Goal: Transaction & Acquisition: Purchase product/service

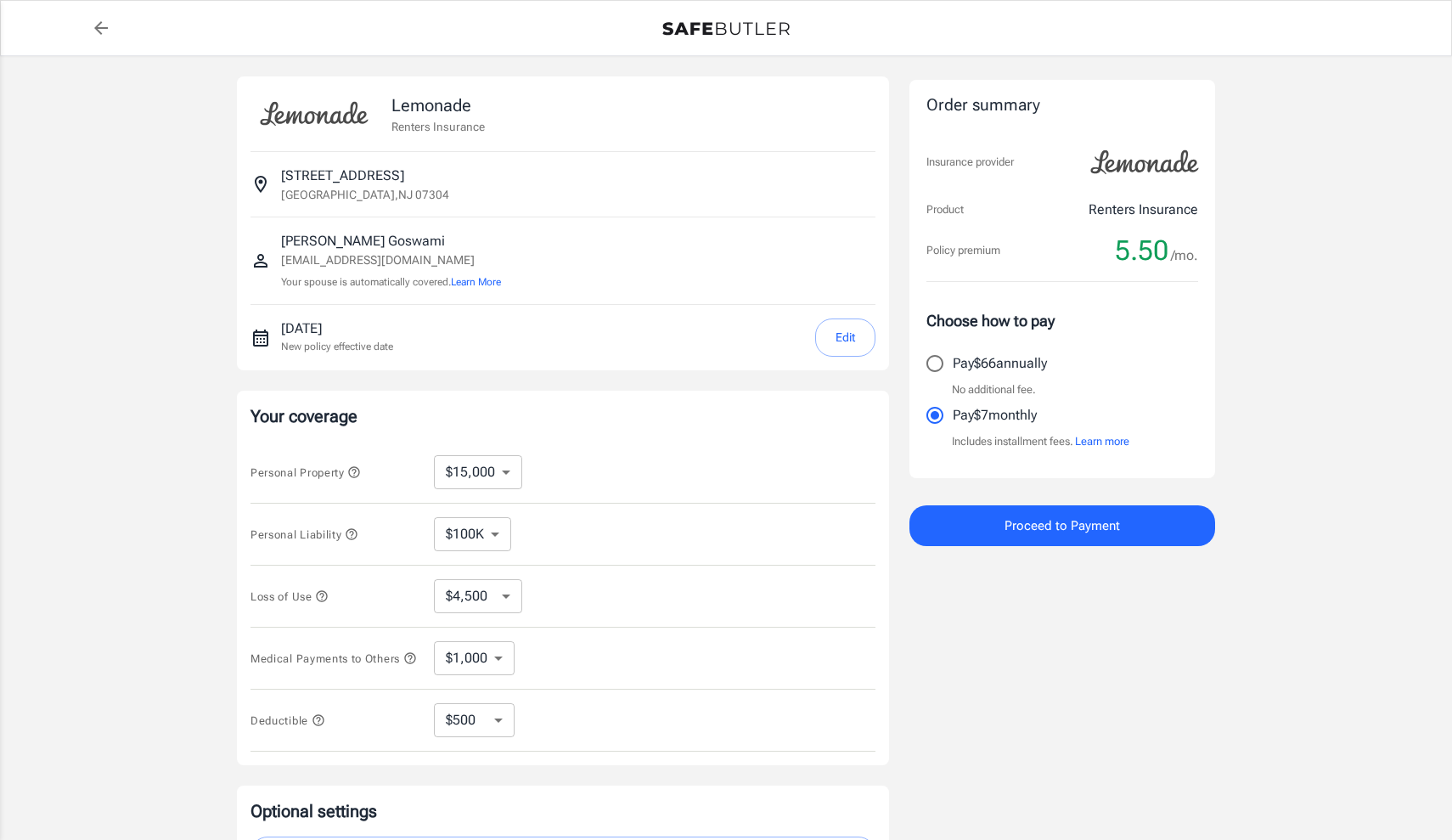
select select "15000"
select select "500"
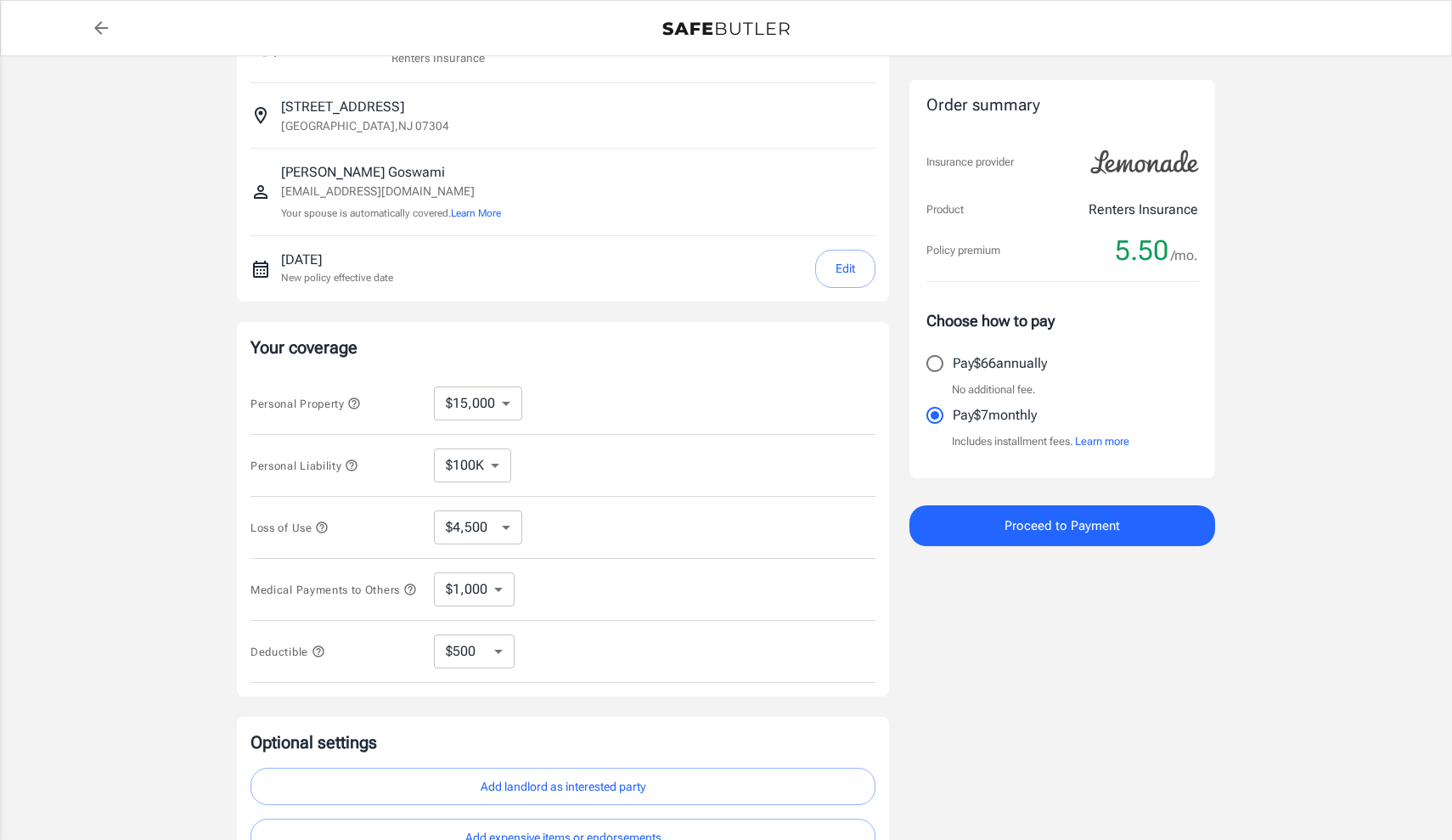
scroll to position [65, 0]
click at [1017, 374] on label "Pay $66 annually" at bounding box center [1051, 363] width 267 height 35
click at [953, 374] on input "Pay $66 annually" at bounding box center [935, 363] width 35 height 35
radio input "true"
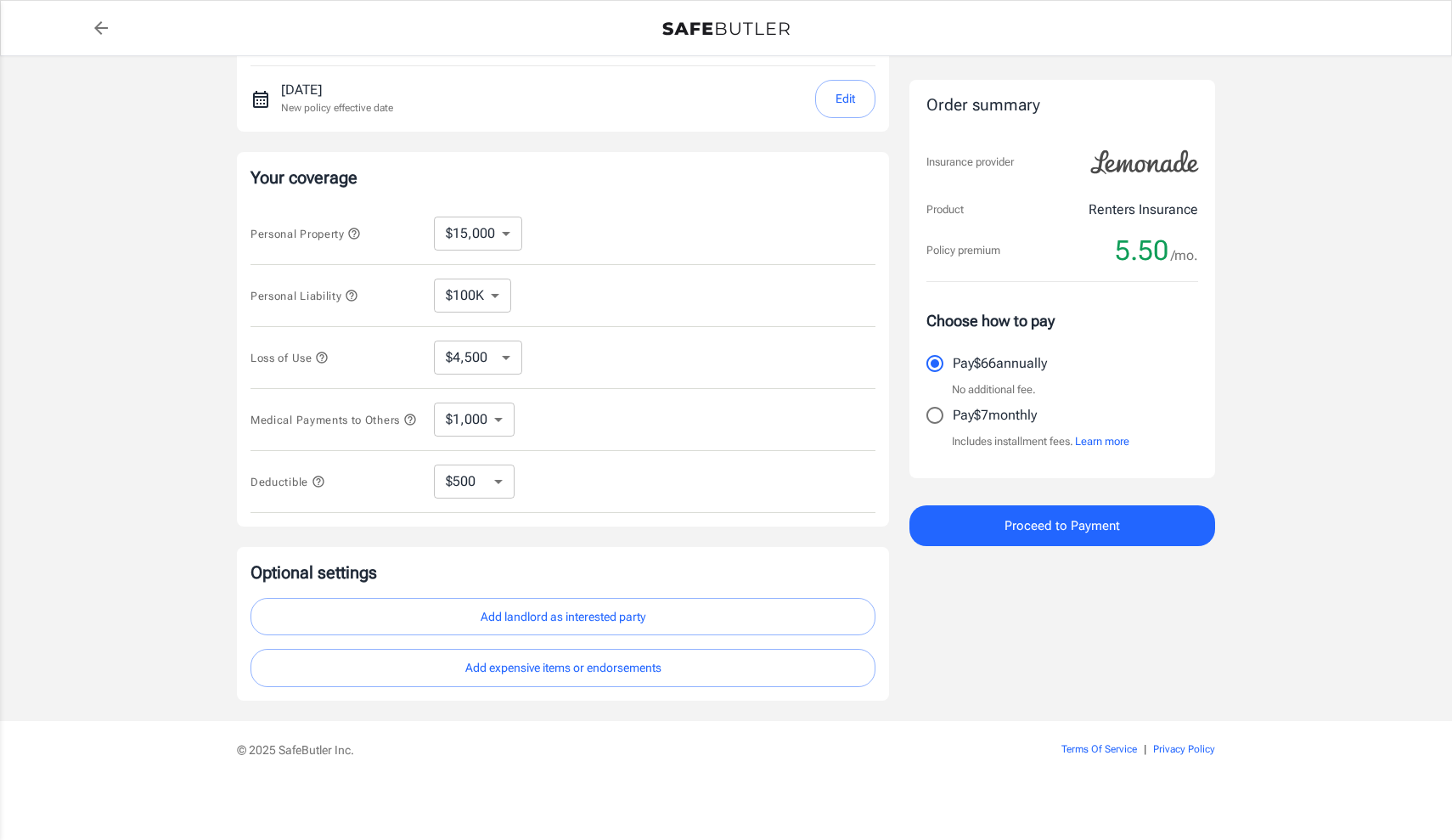
scroll to position [244, 0]
click at [987, 523] on button "Proceed to Payment" at bounding box center [1062, 526] width 306 height 41
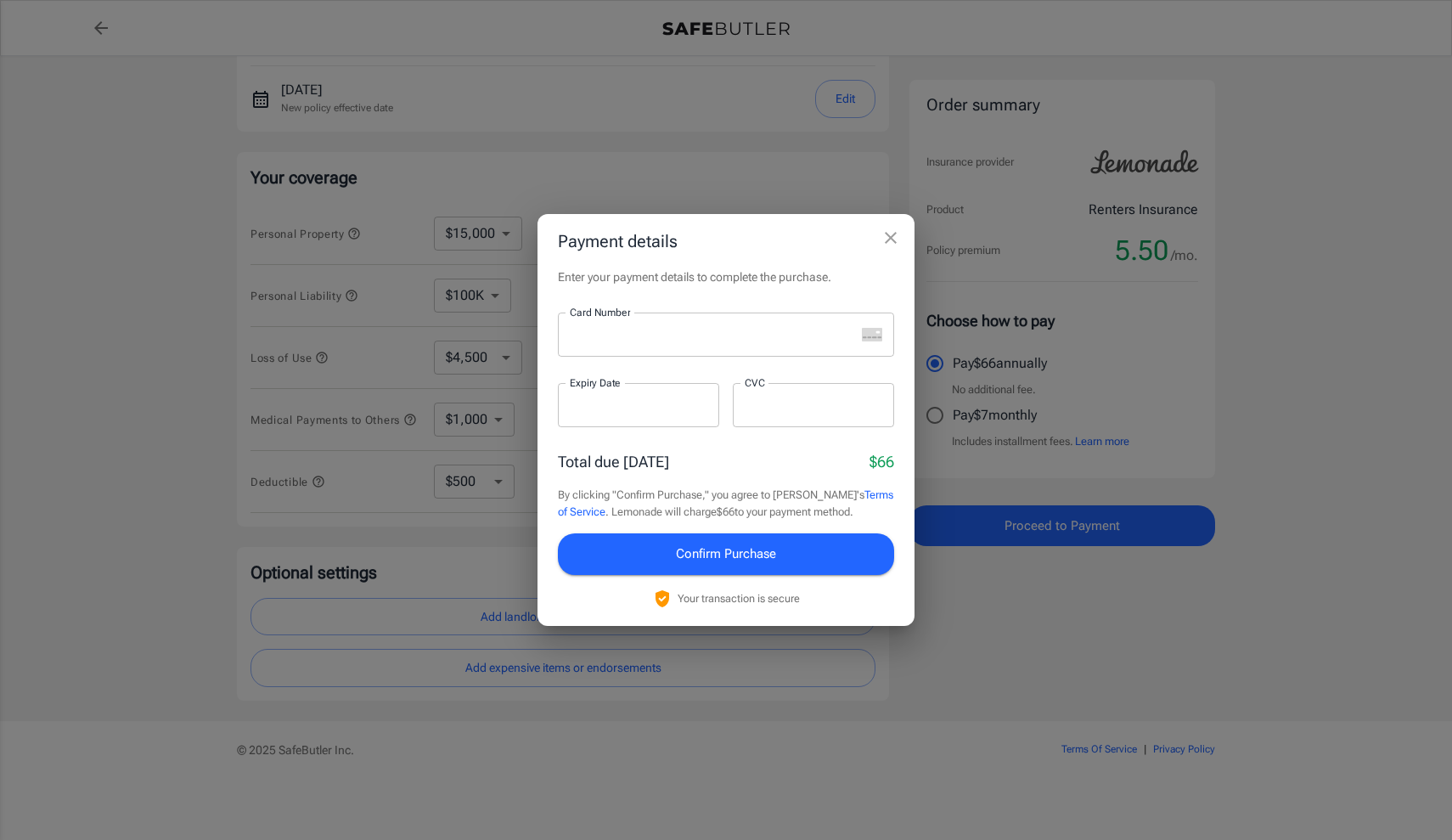
click at [678, 346] on div at bounding box center [707, 334] width 297 height 44
click at [674, 327] on div at bounding box center [707, 334] width 297 height 44
click at [852, 397] on div at bounding box center [813, 405] width 161 height 44
drag, startPoint x: 692, startPoint y: 559, endPoint x: 425, endPoint y: 684, distance: 294.8
click at [425, 684] on div "Payment details Enter your payment details to complete the purchase. Card Numbe…" at bounding box center [726, 420] width 1452 height 840
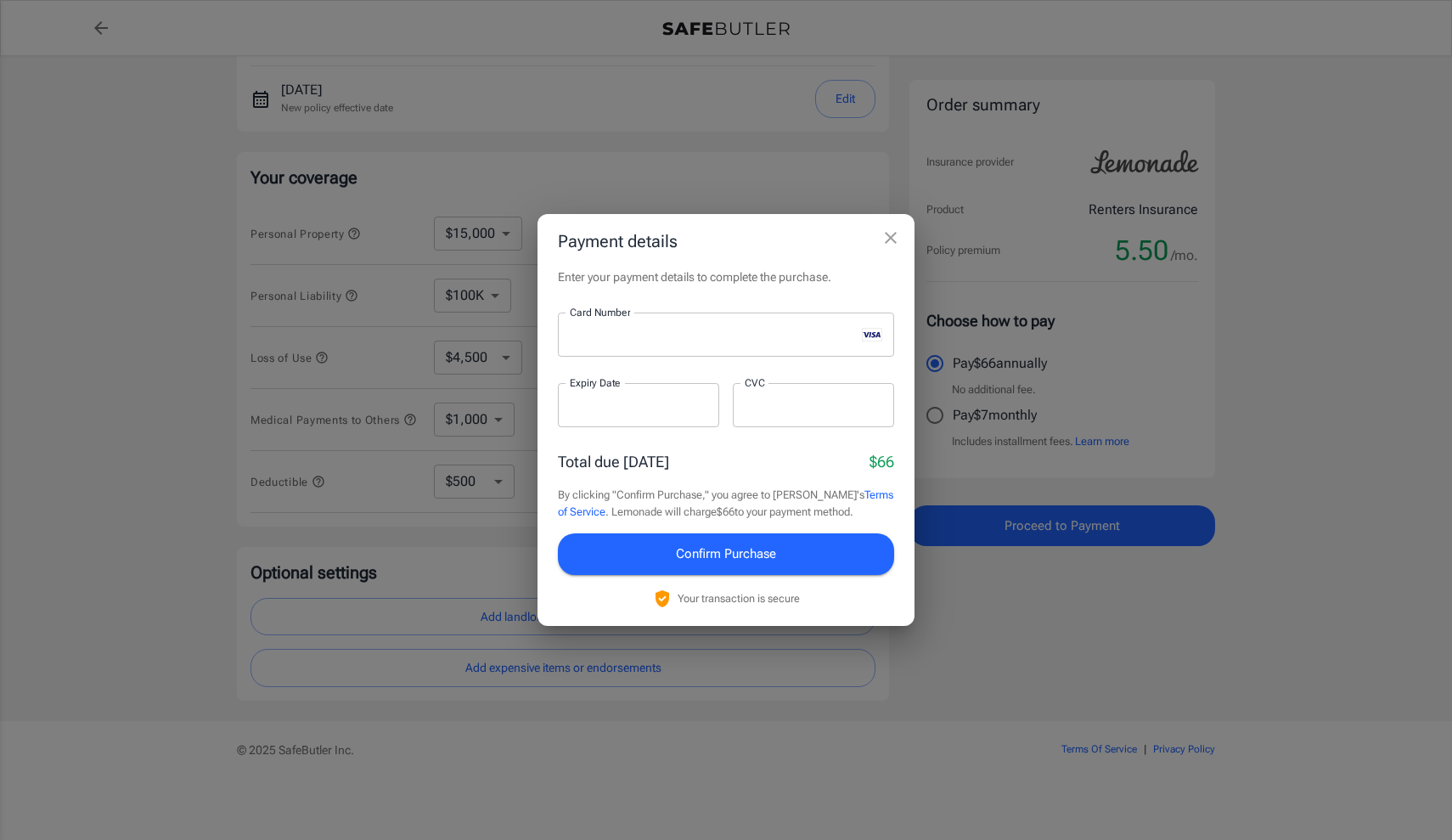
click at [657, 540] on button "Confirm Purchase" at bounding box center [726, 554] width 336 height 41
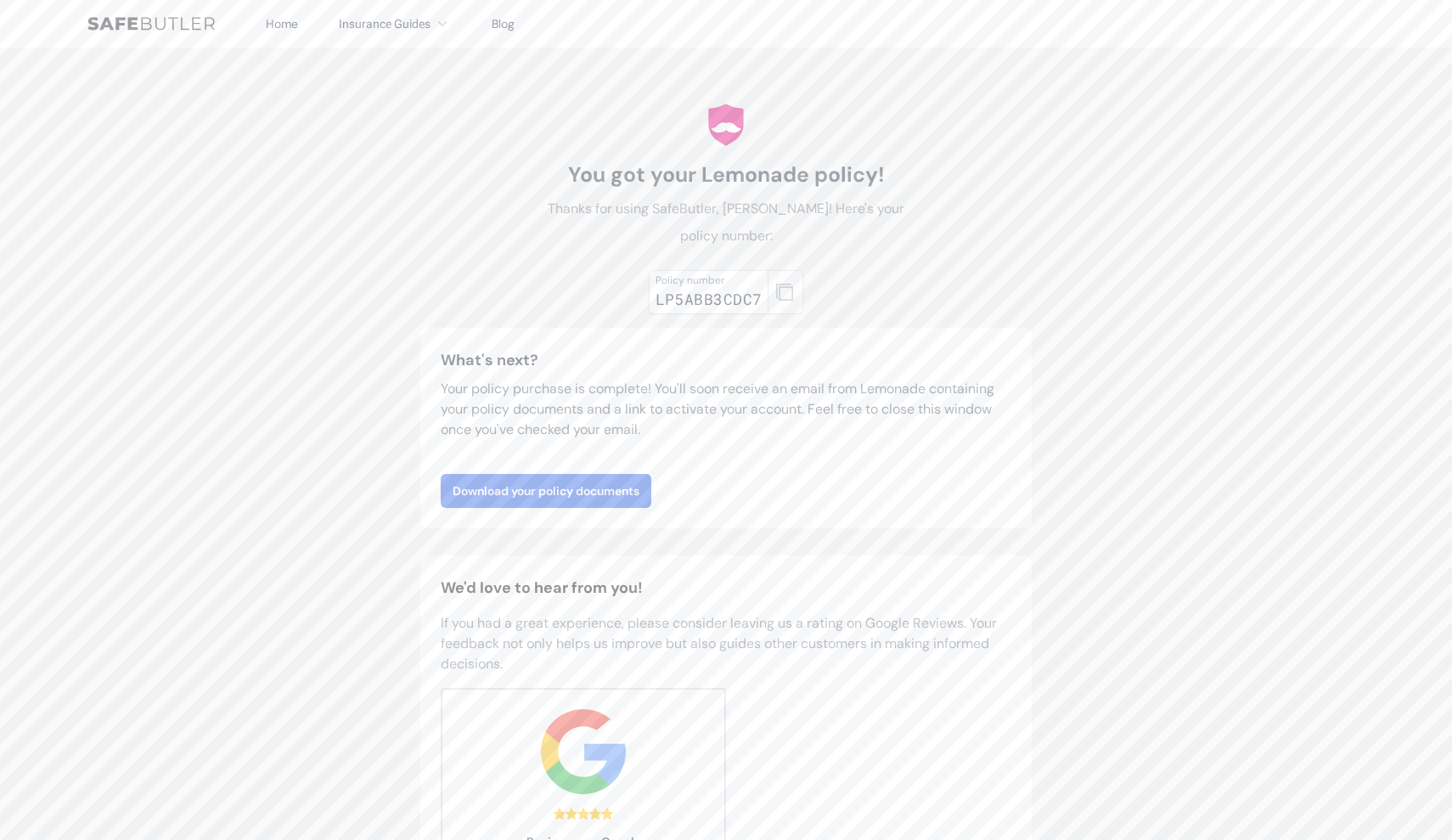
click at [778, 291] on icon "button" at bounding box center [785, 292] width 17 height 17
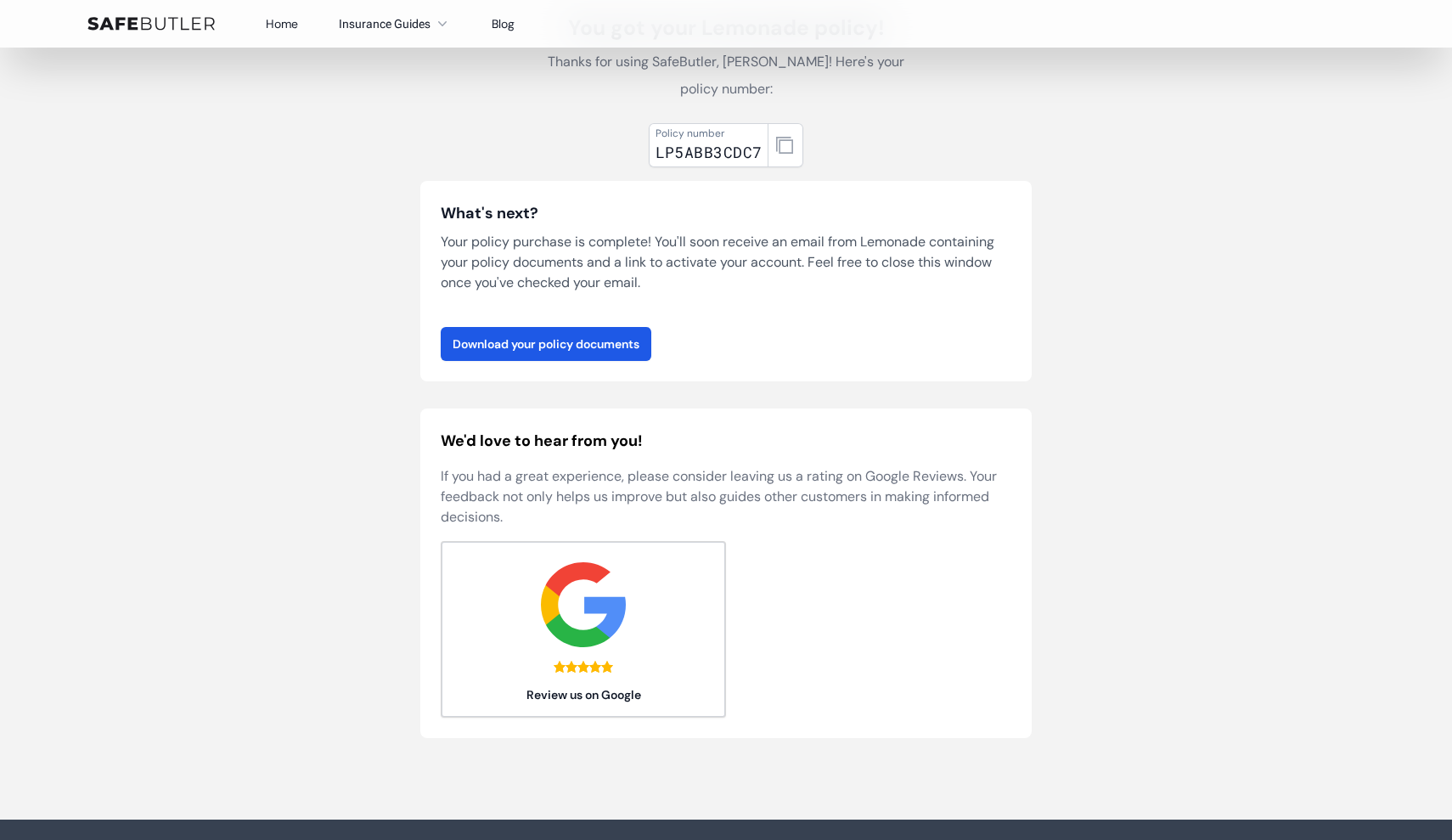
scroll to position [147, 0]
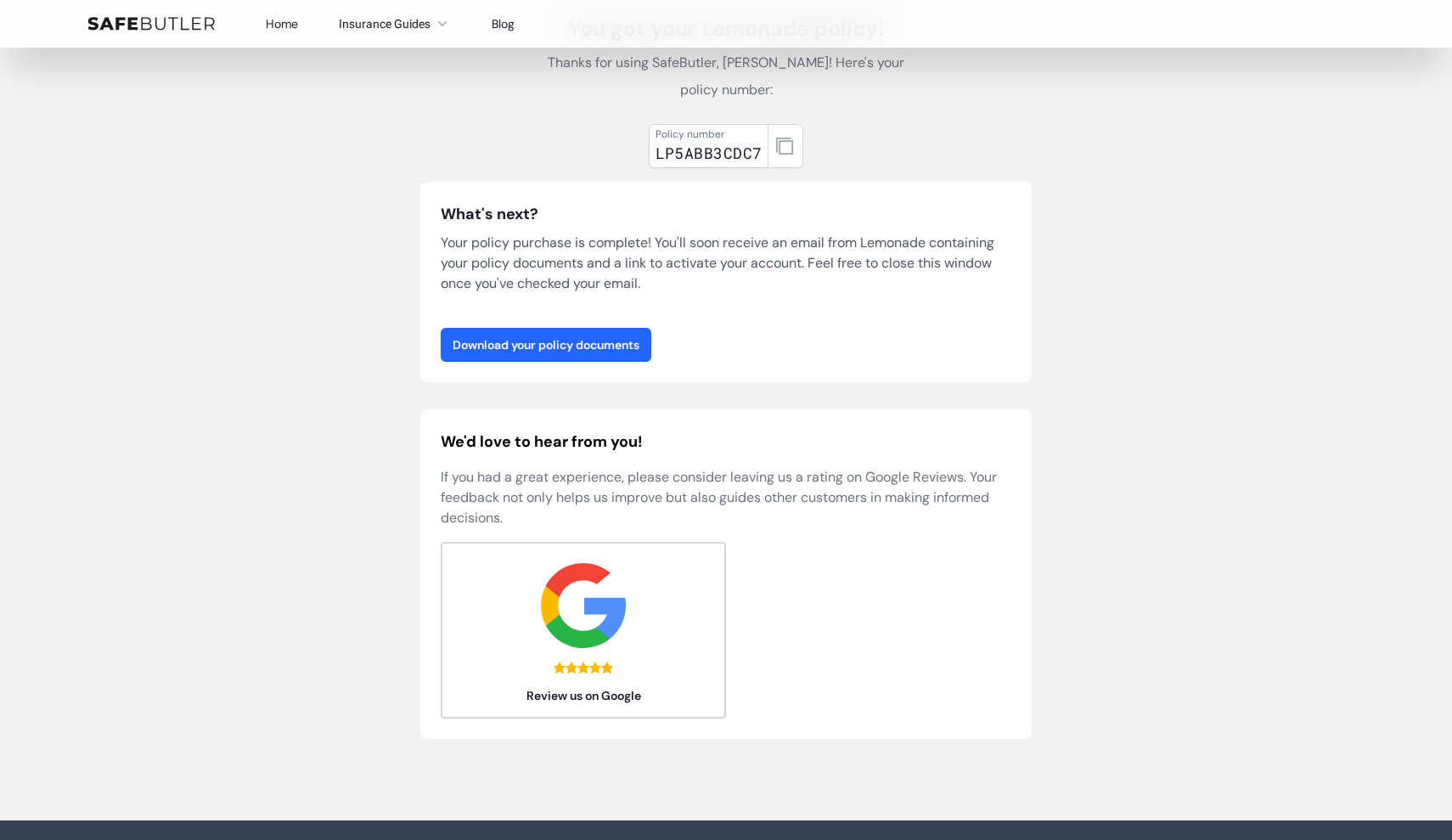
click at [575, 352] on link "Download your policy documents" at bounding box center [546, 344] width 211 height 34
